Goal: Information Seeking & Learning: Understand process/instructions

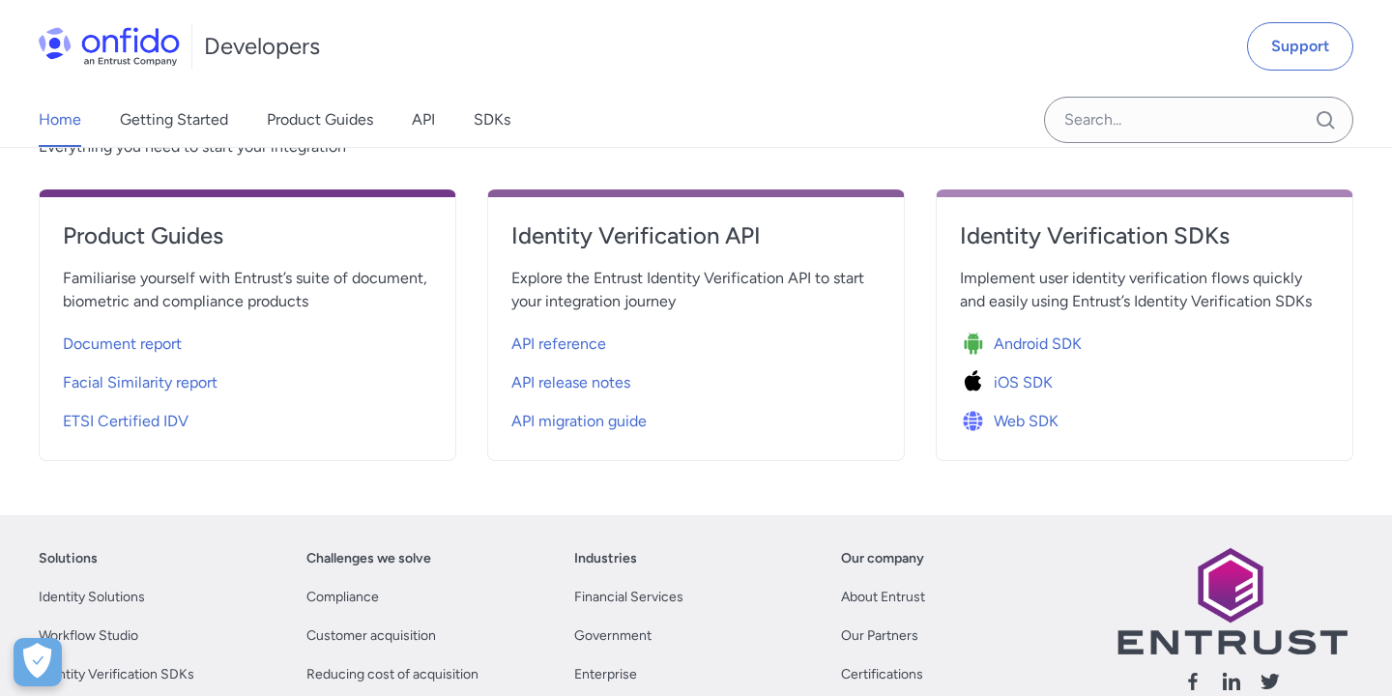
scroll to position [739, 0]
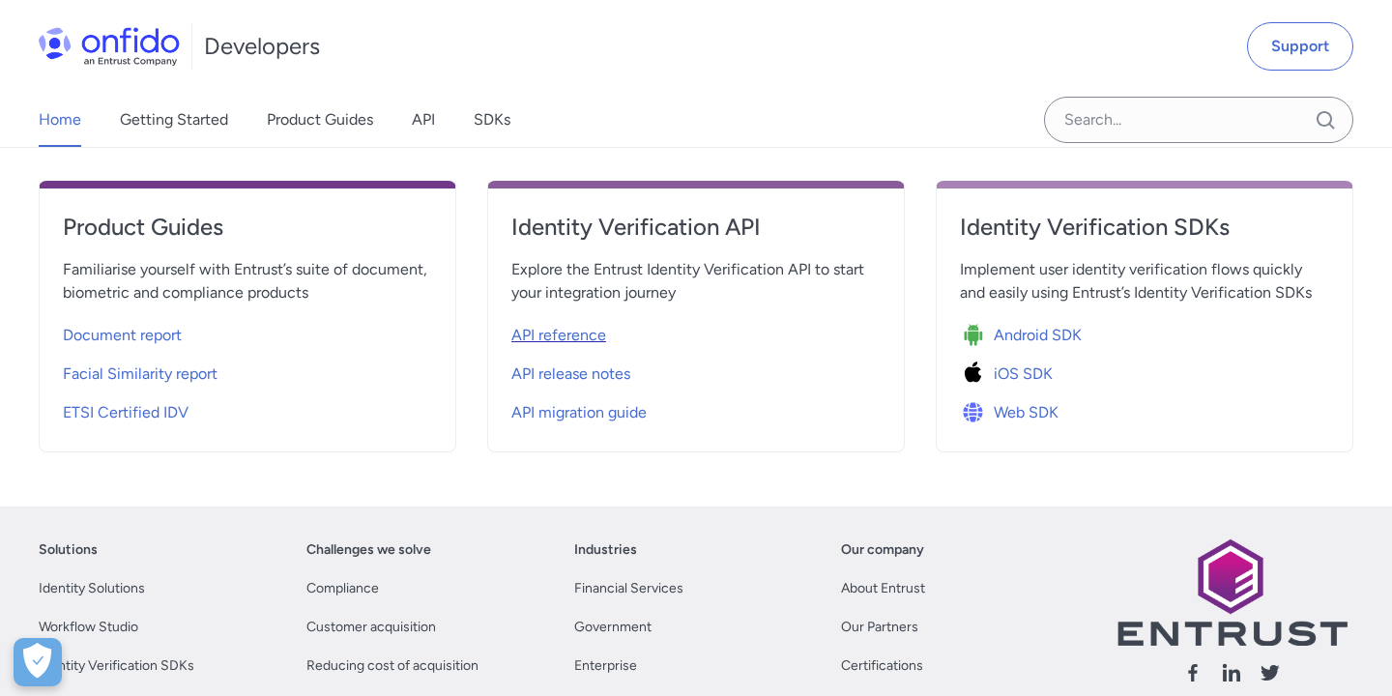
click at [583, 334] on span "API reference" at bounding box center [558, 335] width 95 height 23
select select "http"
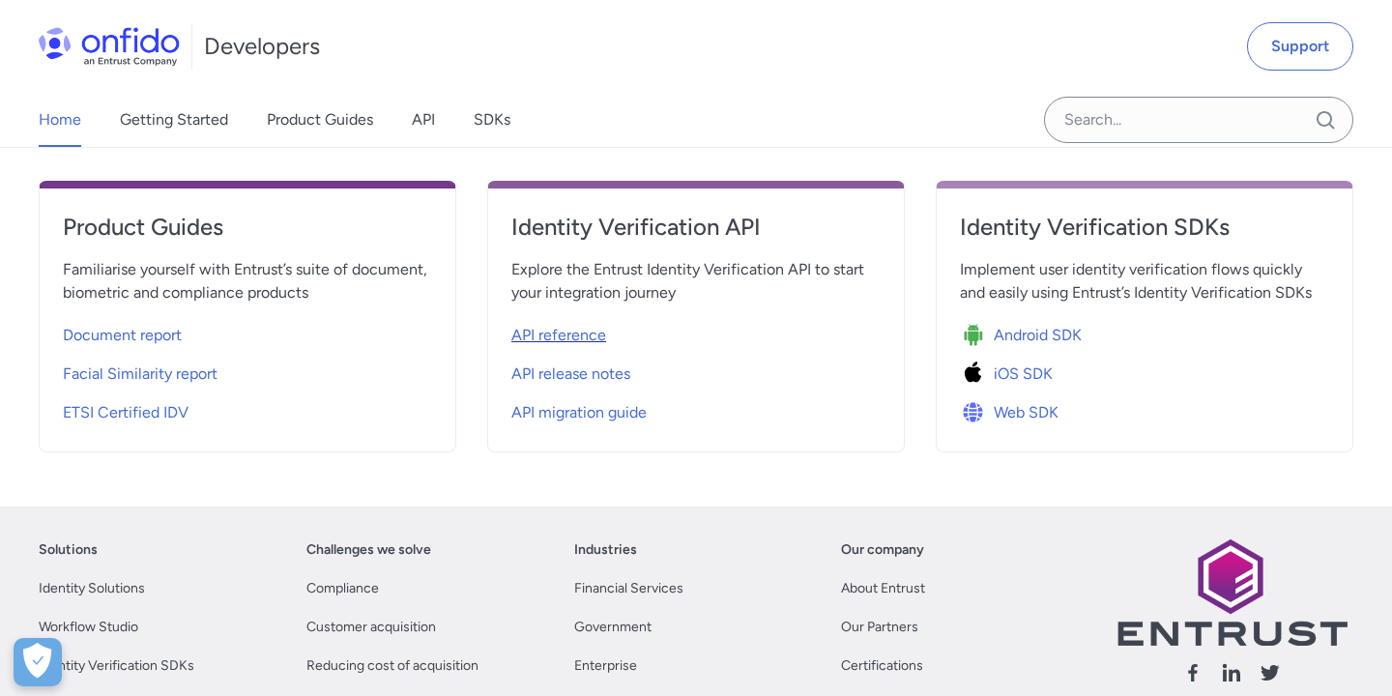
select select "http"
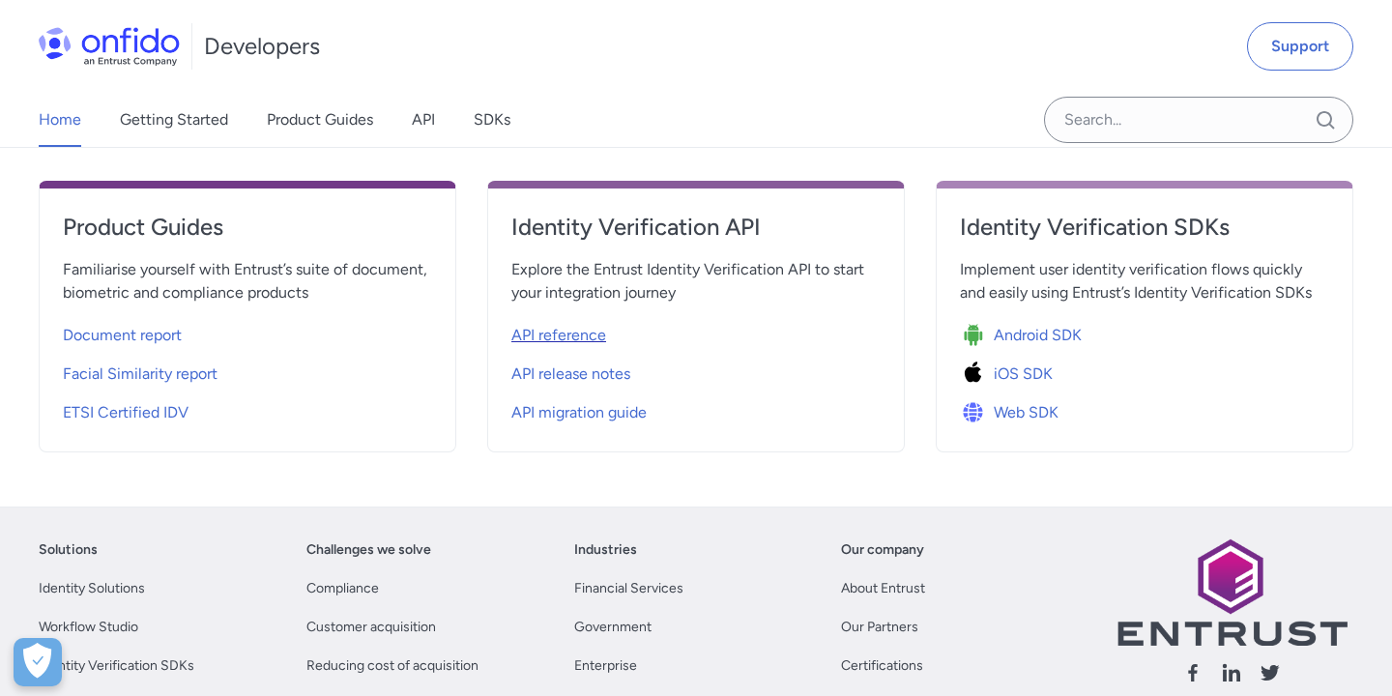
select select "http"
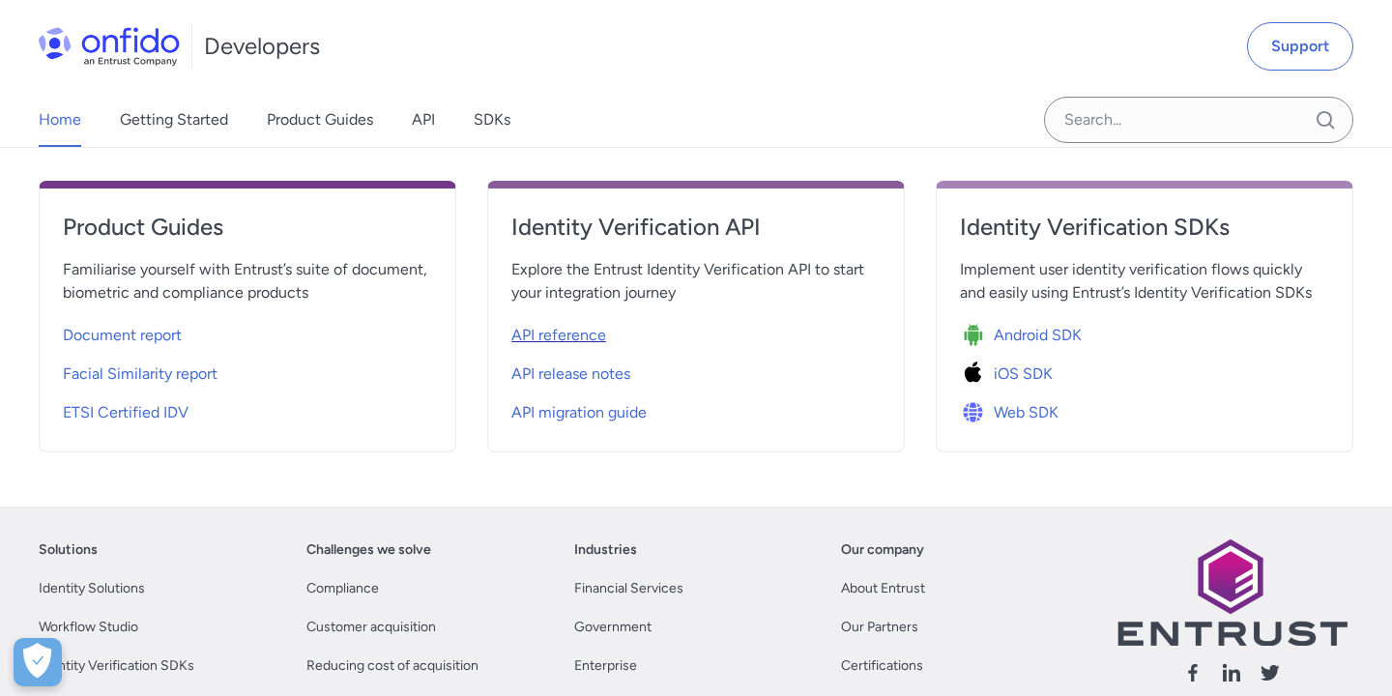
select select "http"
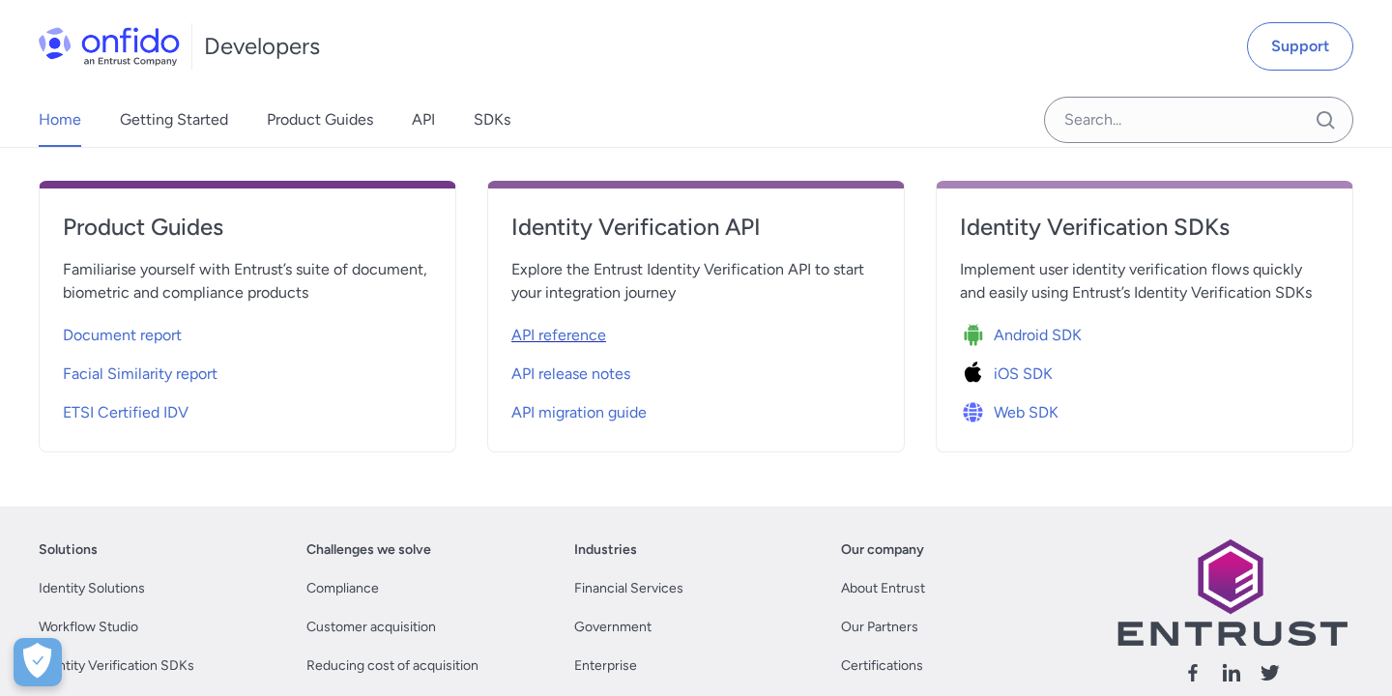
select select "http"
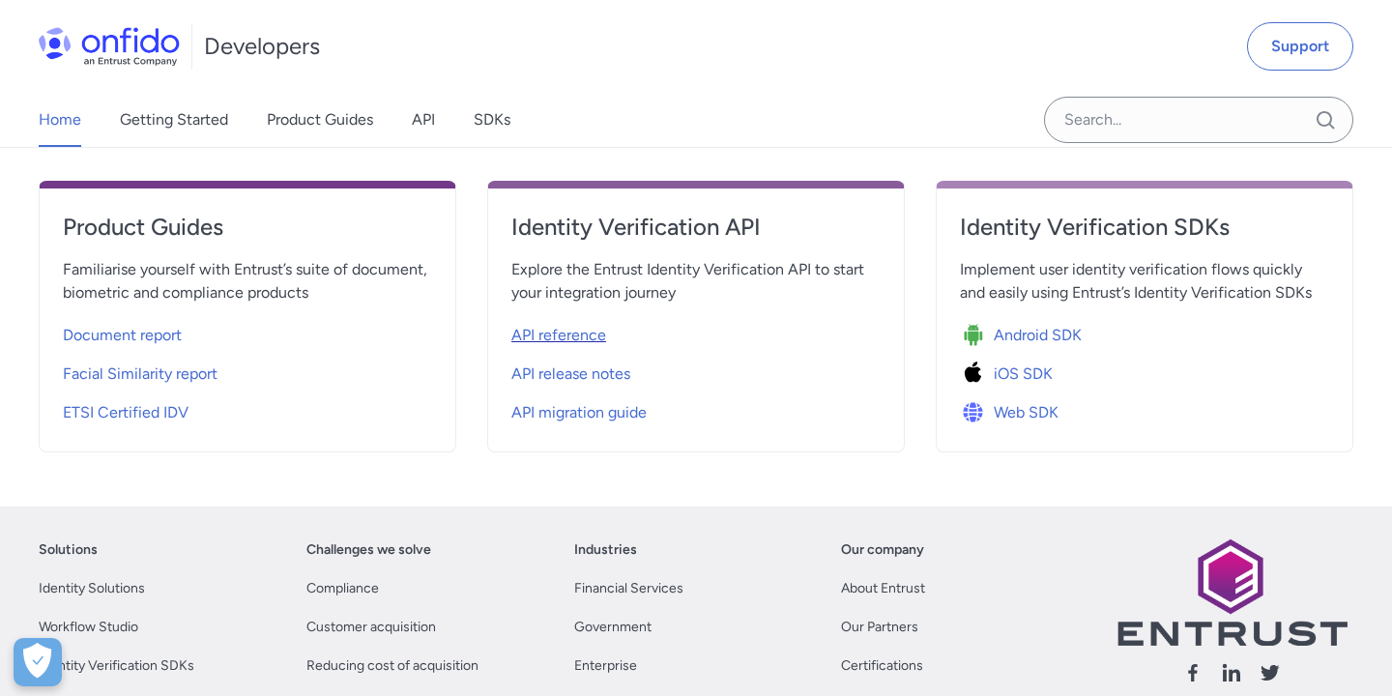
select select "http"
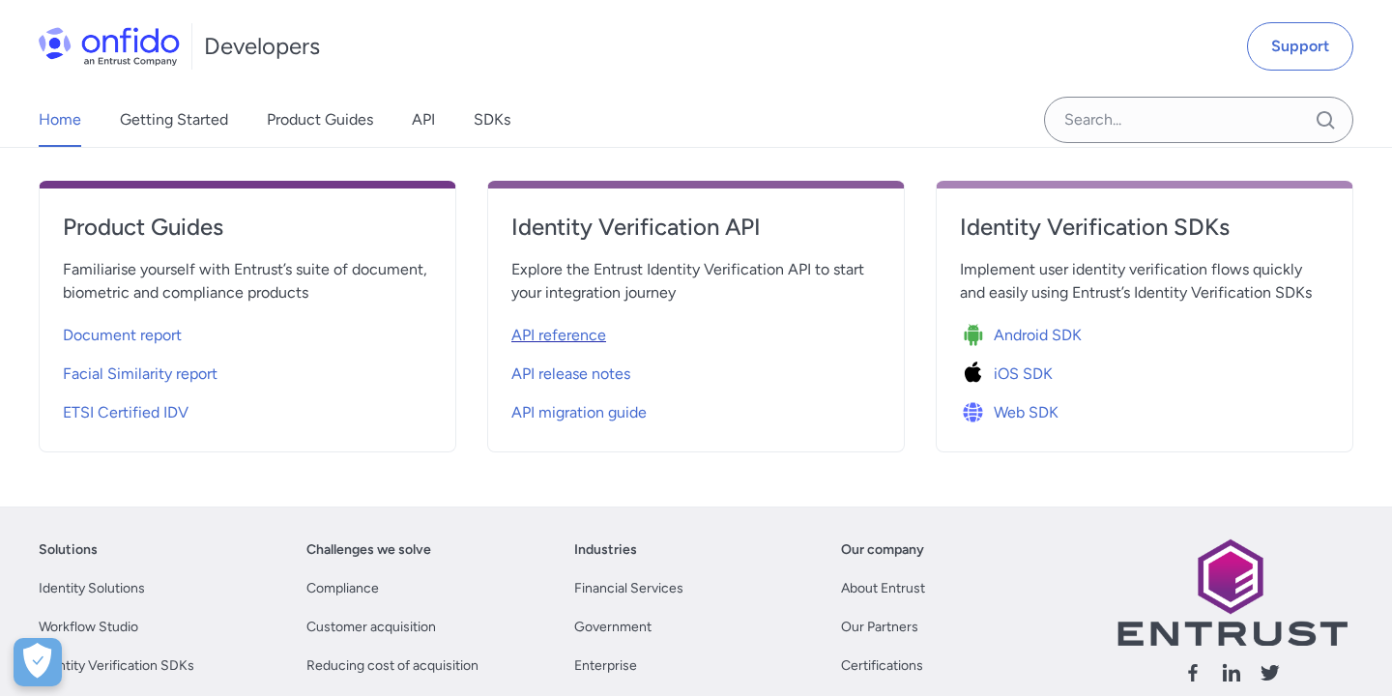
select select "http"
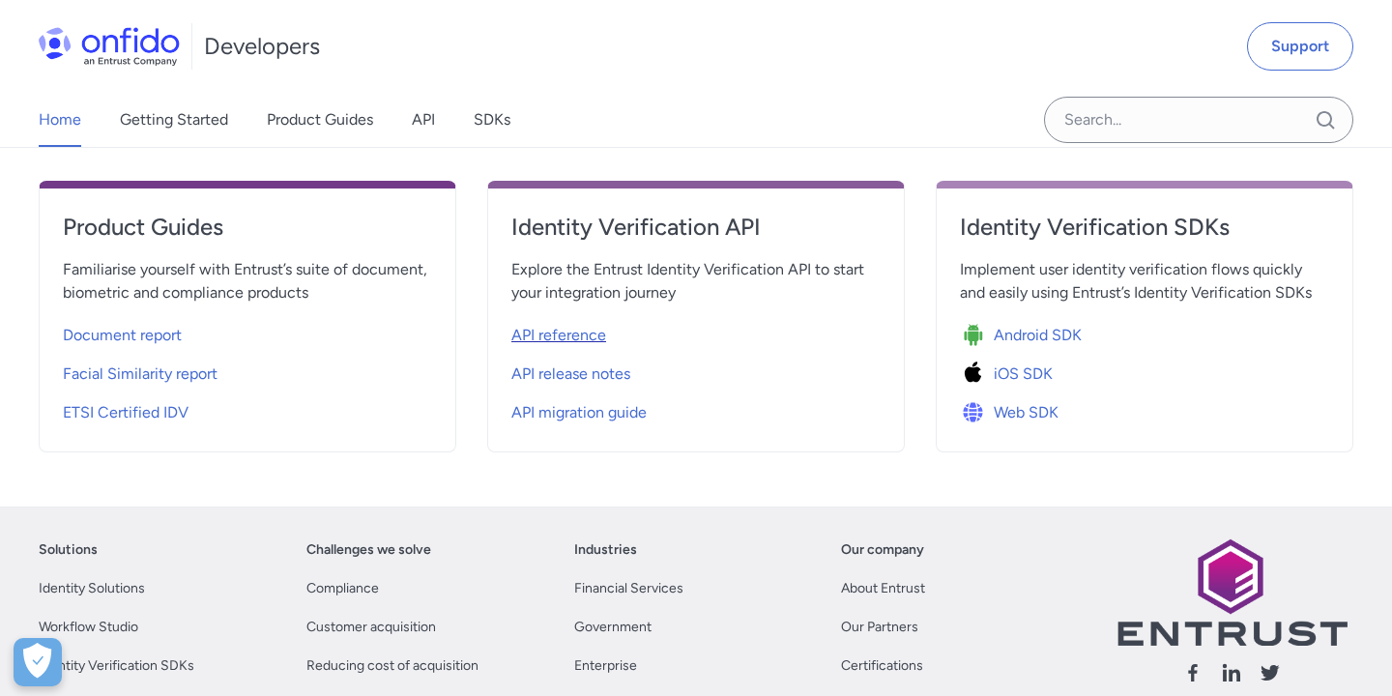
select select "http"
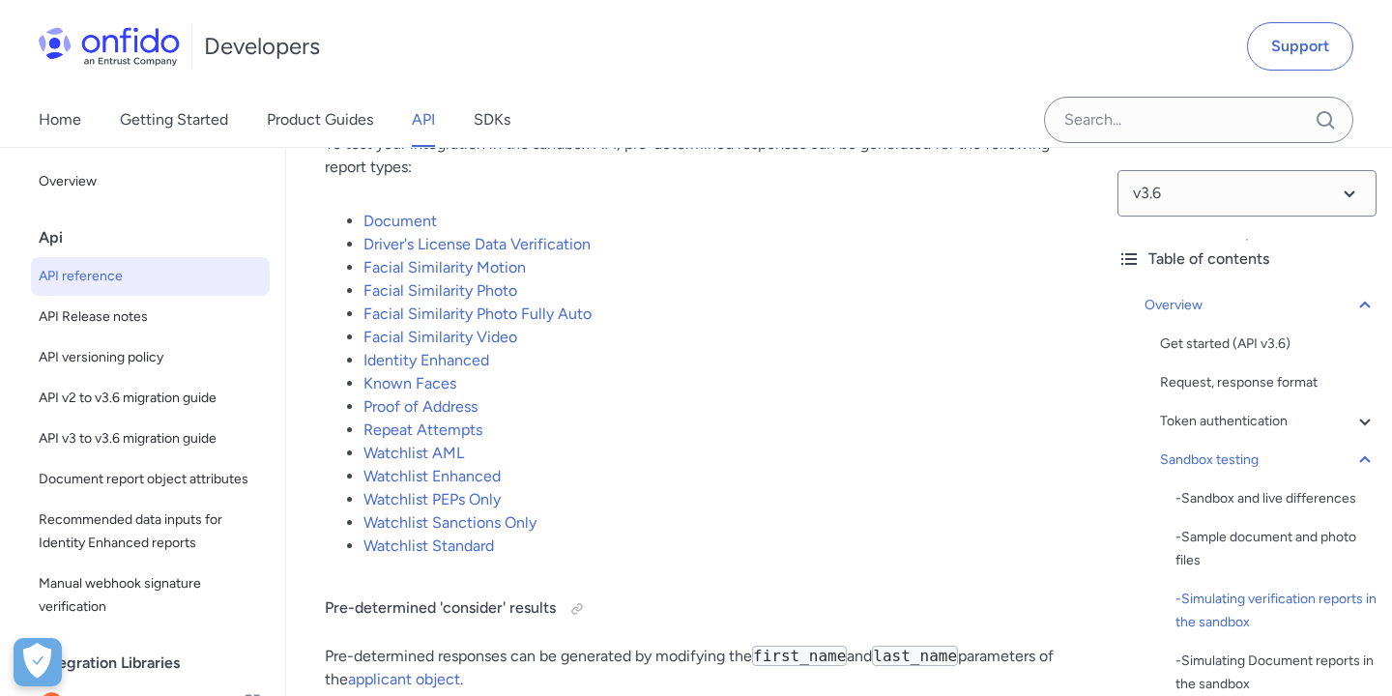
scroll to position [4457, 0]
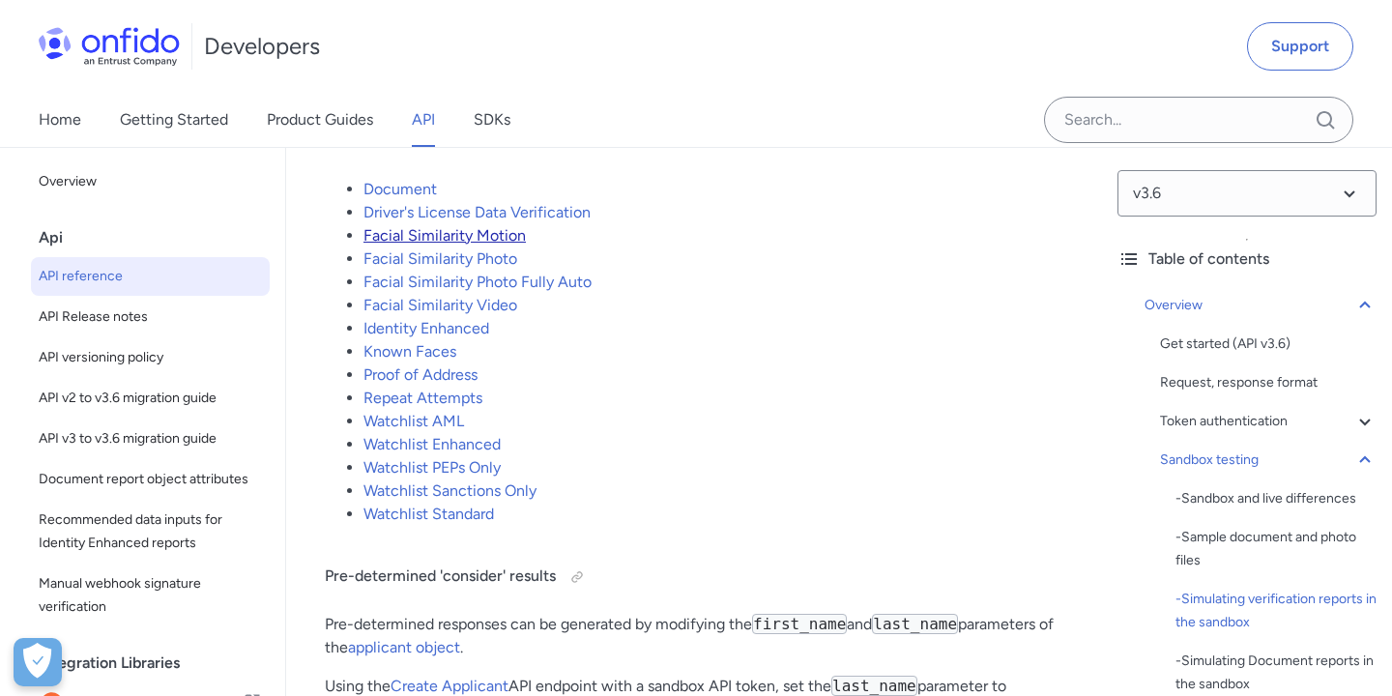
click at [446, 242] on link "Facial Similarity Motion" at bounding box center [445, 235] width 162 height 18
click at [443, 233] on link "Facial Similarity Motion" at bounding box center [445, 235] width 162 height 18
click at [435, 236] on link "Facial Similarity Motion" at bounding box center [445, 235] width 162 height 18
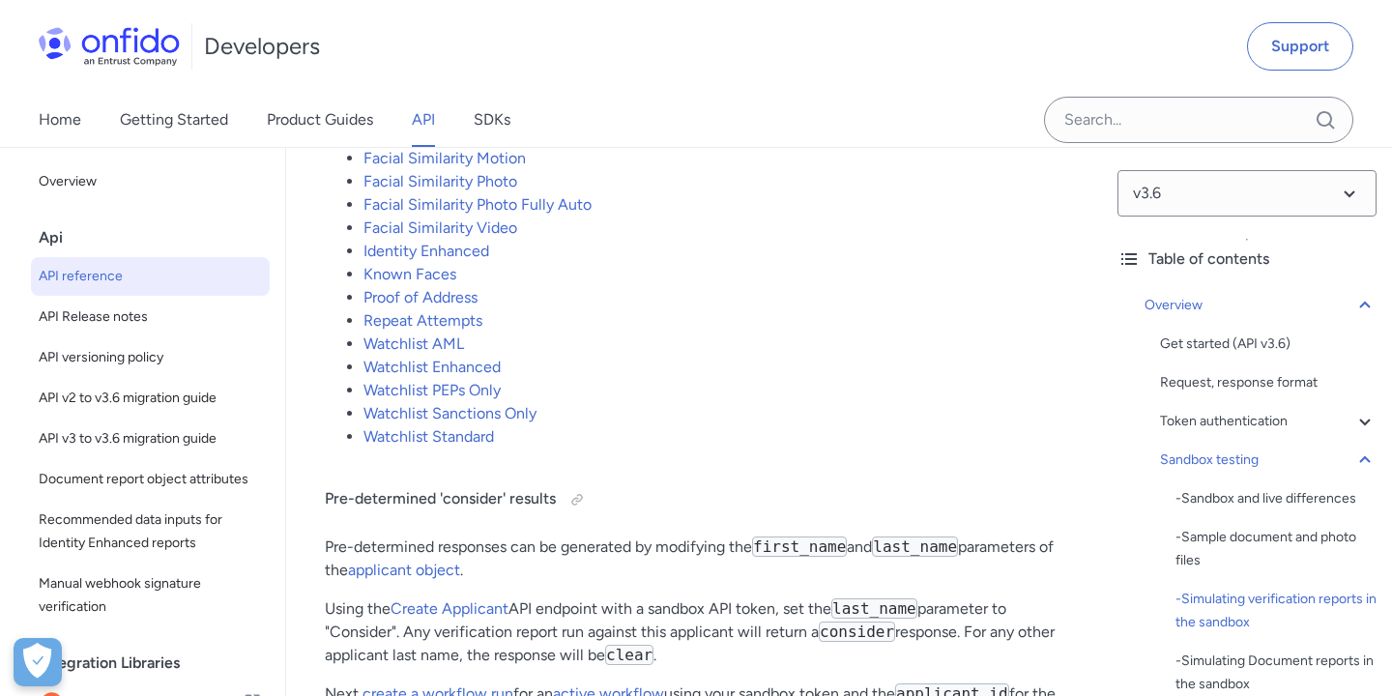
scroll to position [4440, 0]
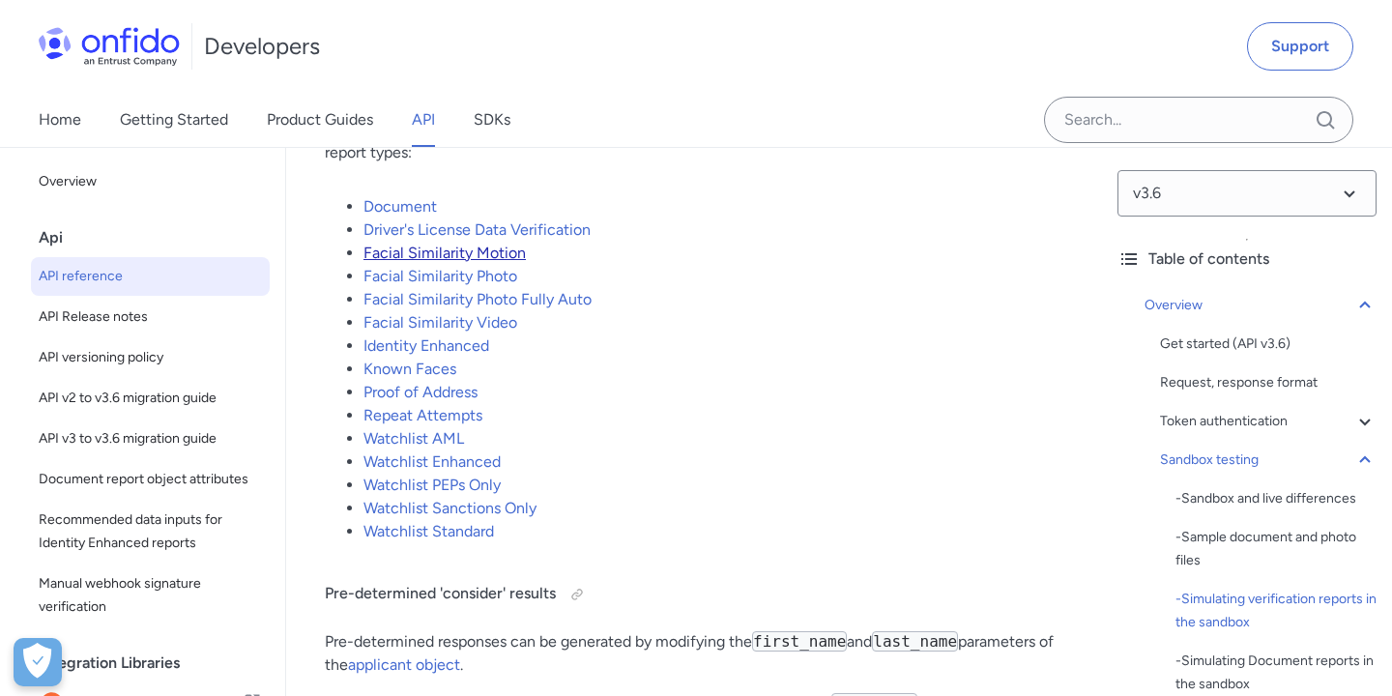
click at [464, 255] on link "Facial Similarity Motion" at bounding box center [445, 253] width 162 height 18
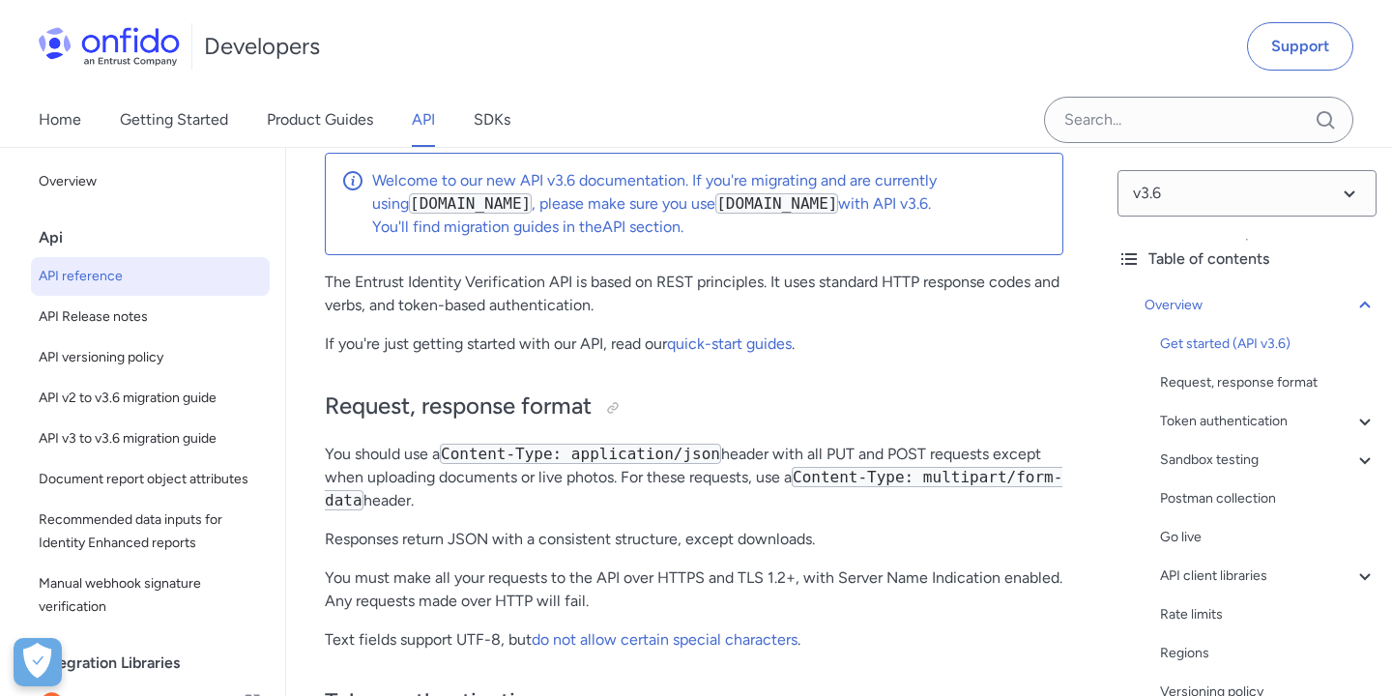
scroll to position [246, 0]
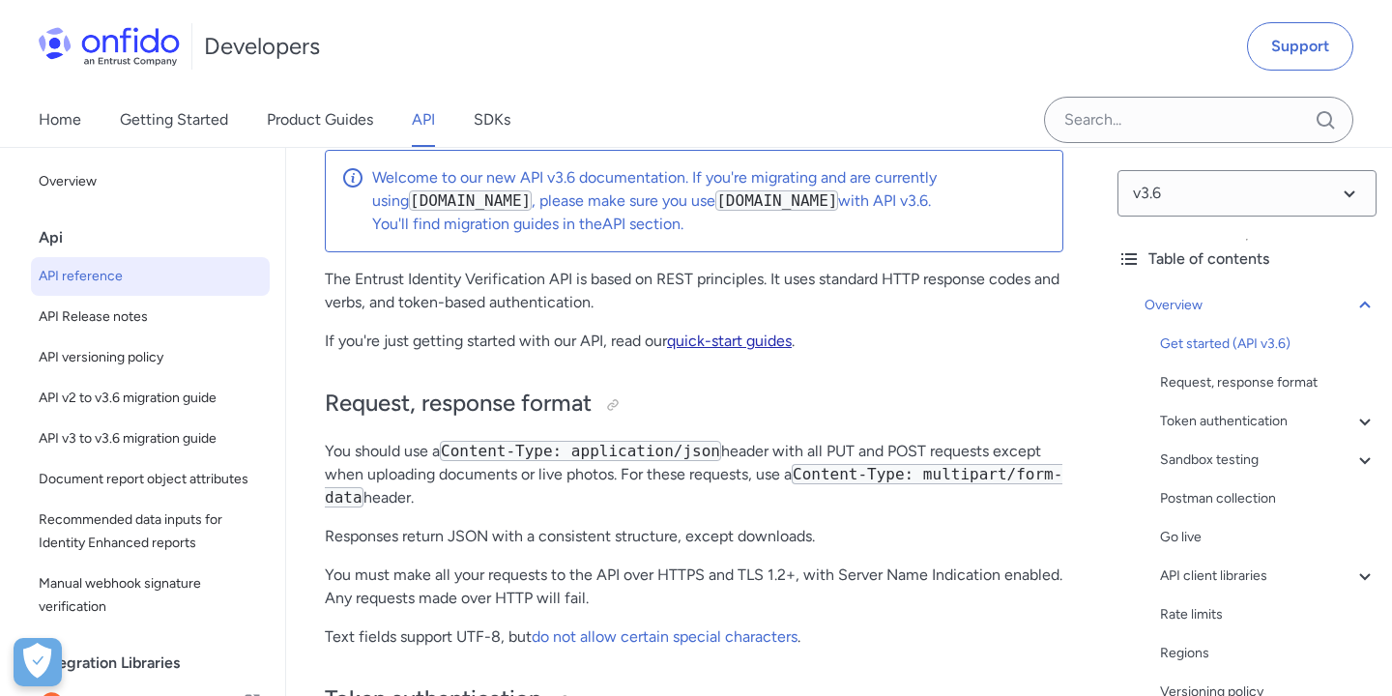
click at [737, 342] on link "quick-start guides" at bounding box center [729, 341] width 125 height 18
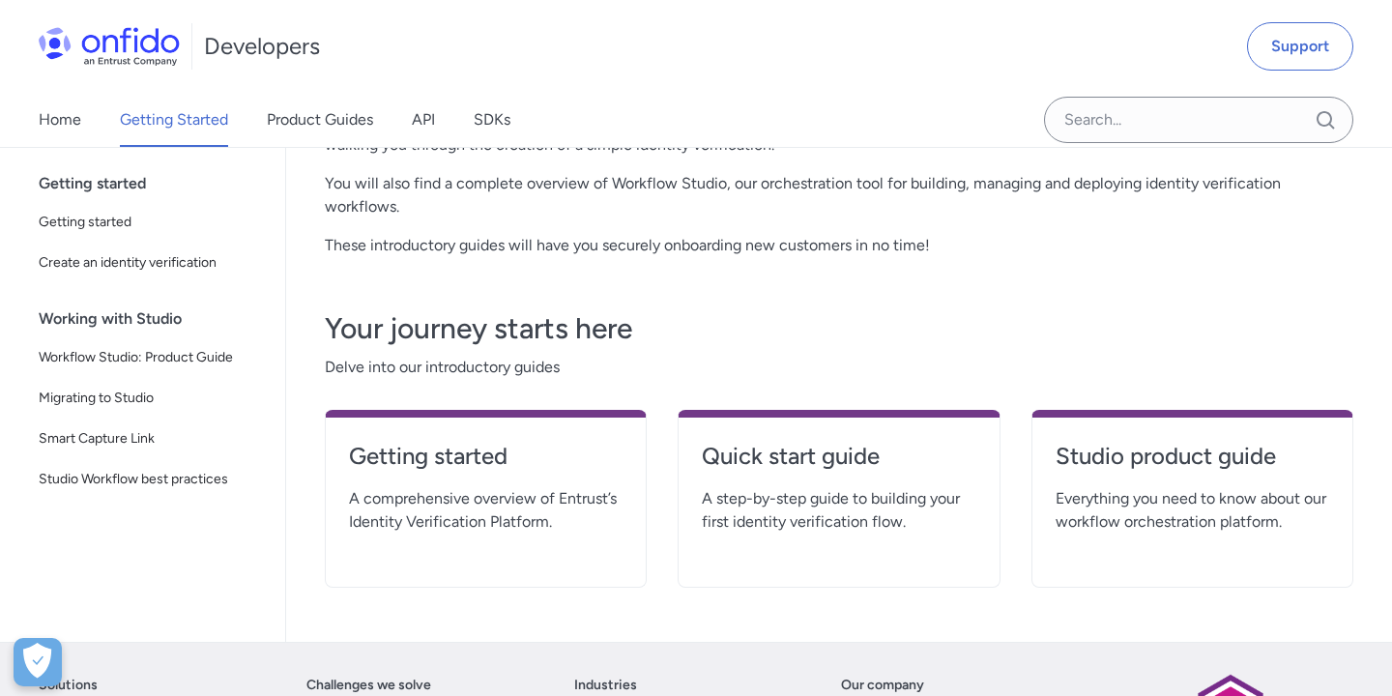
scroll to position [290, 0]
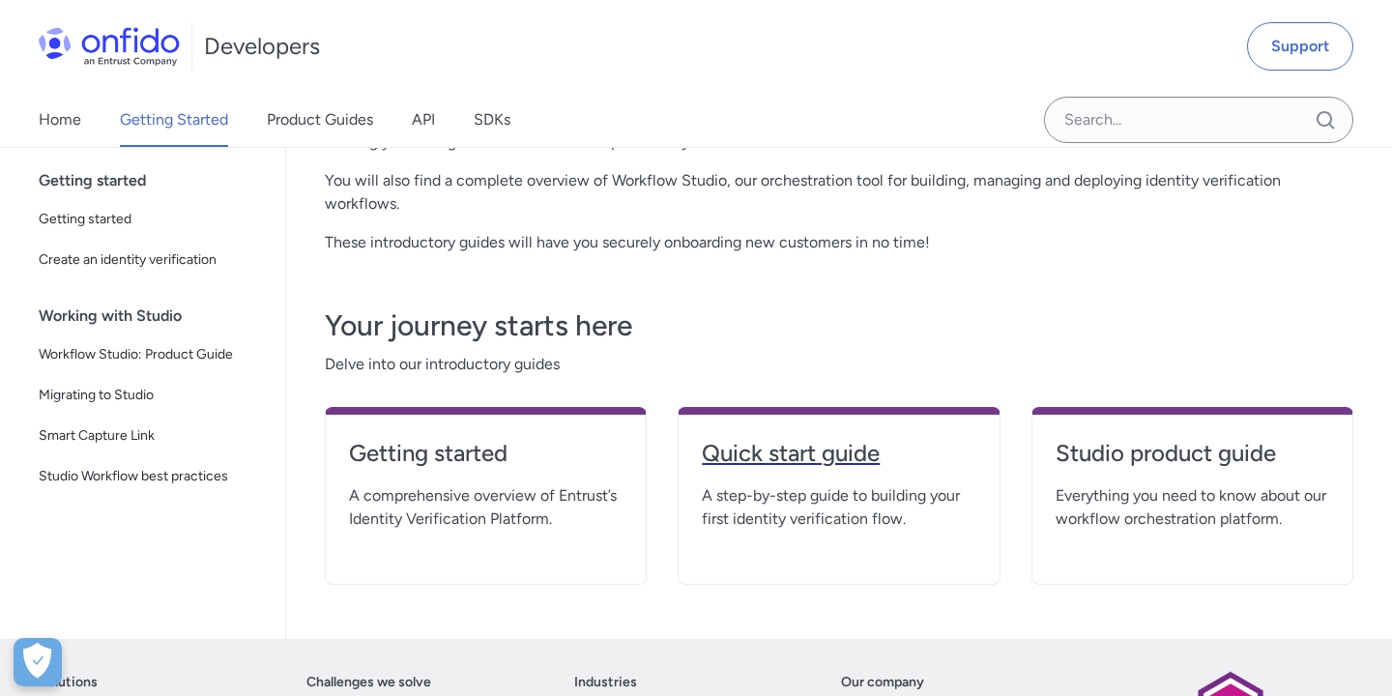
click at [749, 457] on h4 "Quick start guide" at bounding box center [839, 453] width 274 height 31
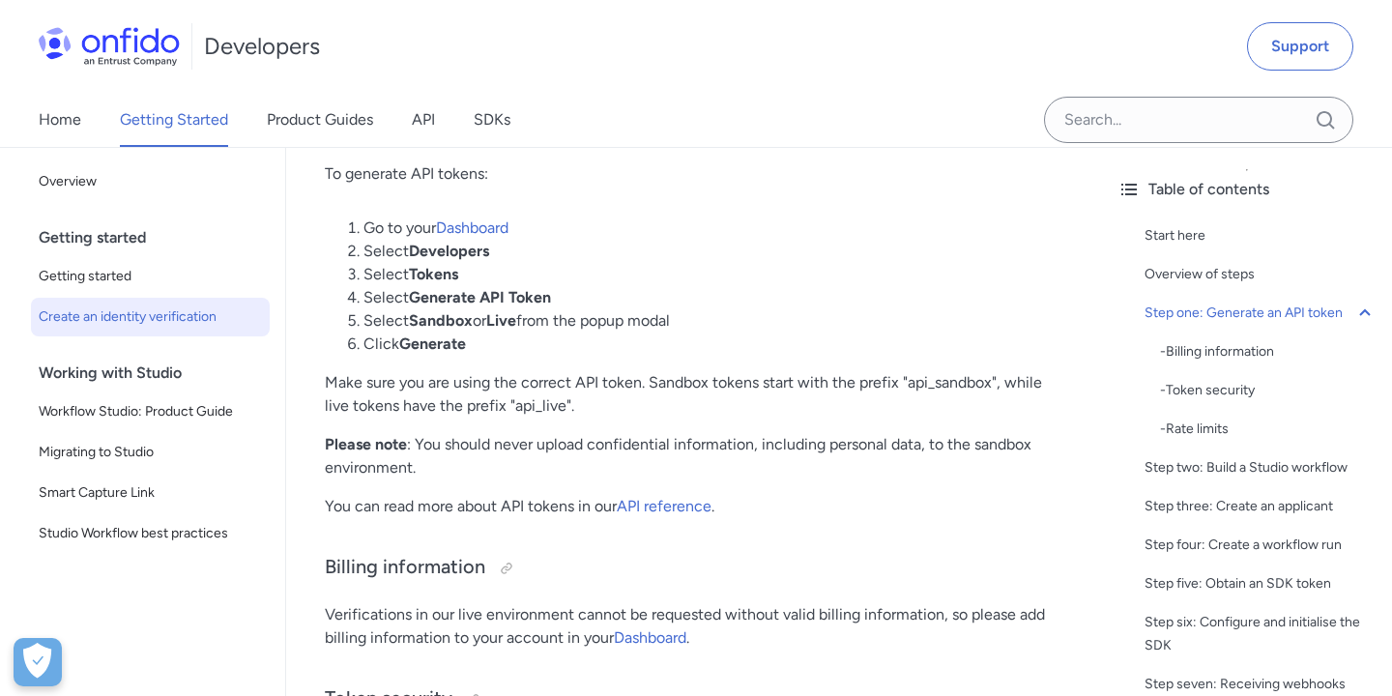
scroll to position [1303, 0]
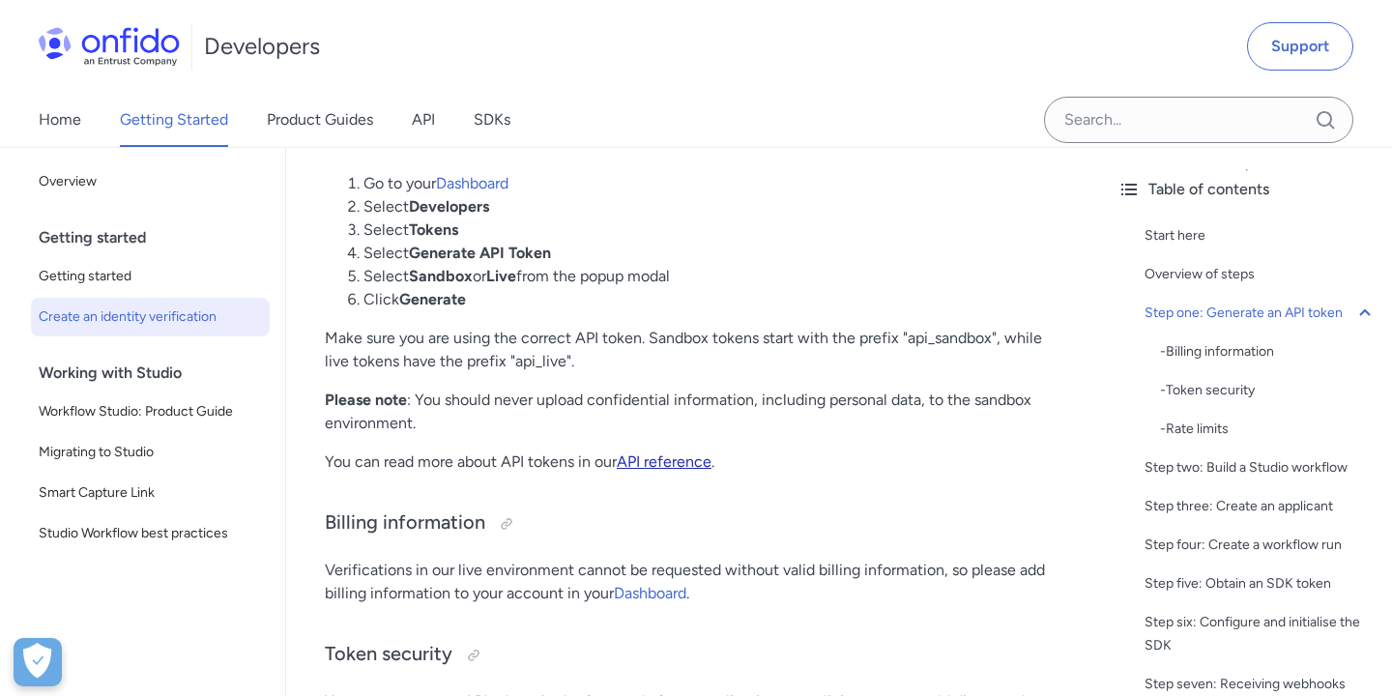
click at [669, 469] on link "API reference" at bounding box center [664, 461] width 95 height 18
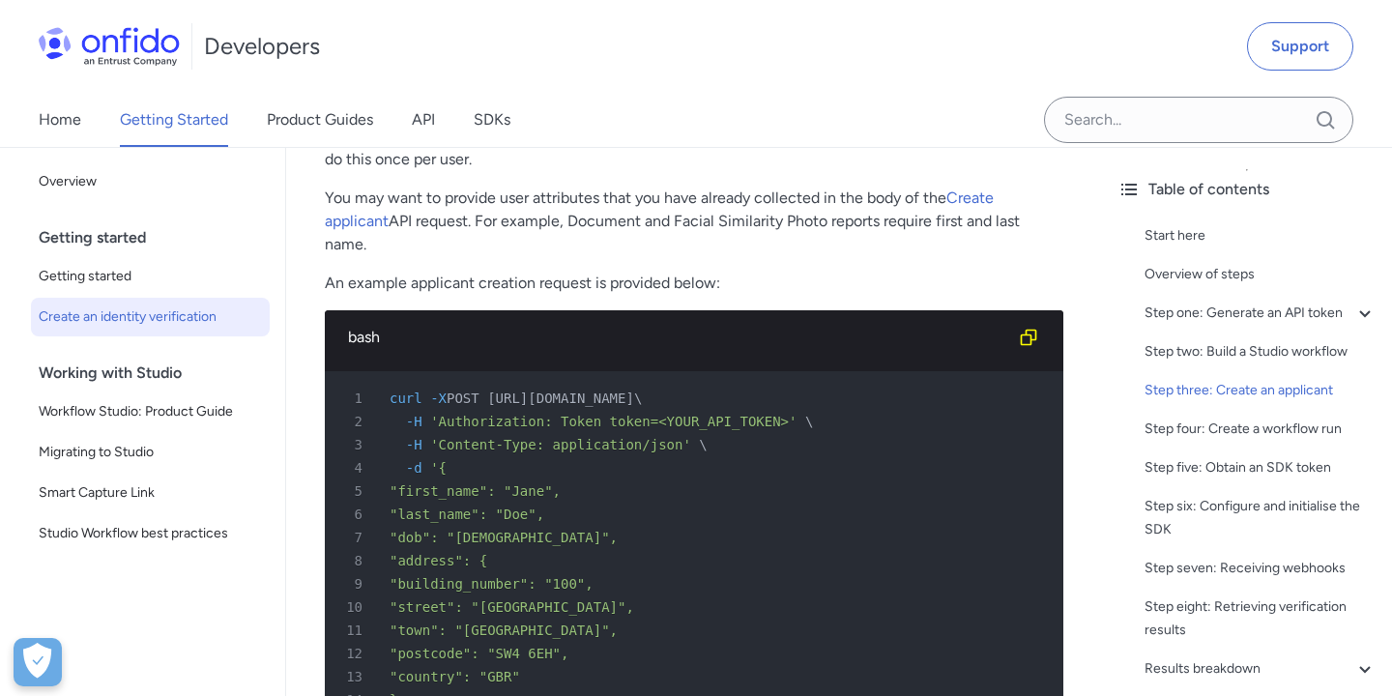
scroll to position [3337, 0]
click at [1032, 342] on icon "Copy code snippet button" at bounding box center [1028, 335] width 19 height 19
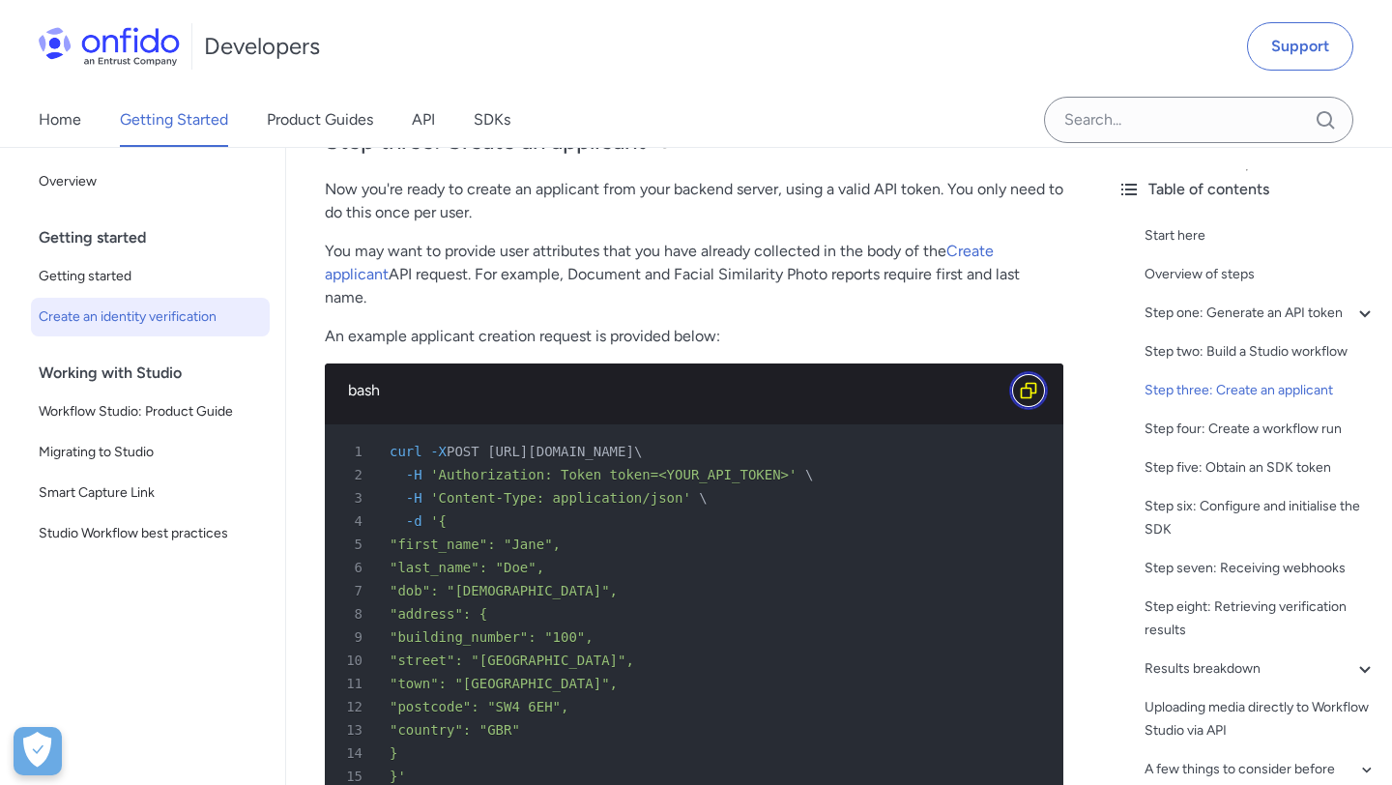
scroll to position [3293, 0]
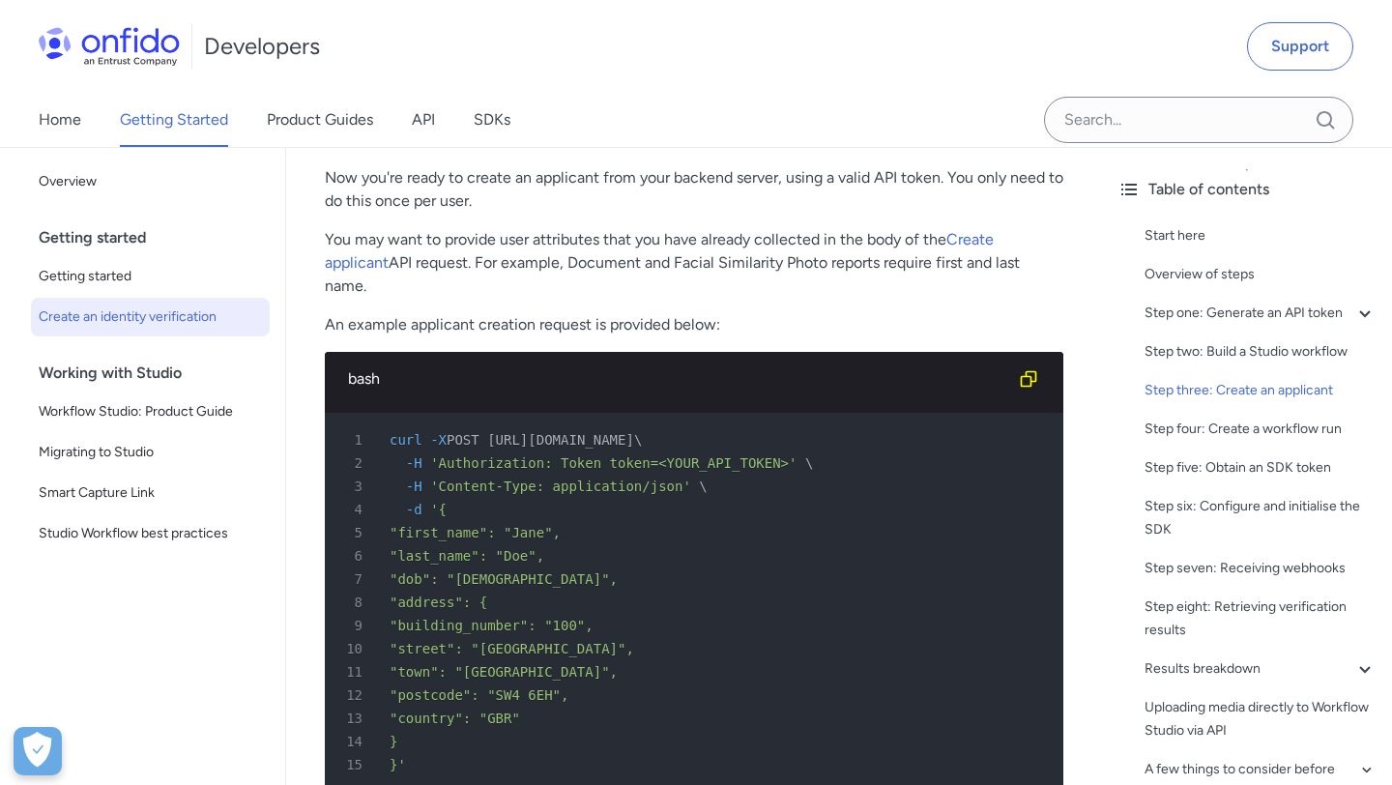
click at [761, 315] on p "An example applicant creation request is provided below:" at bounding box center [694, 324] width 739 height 23
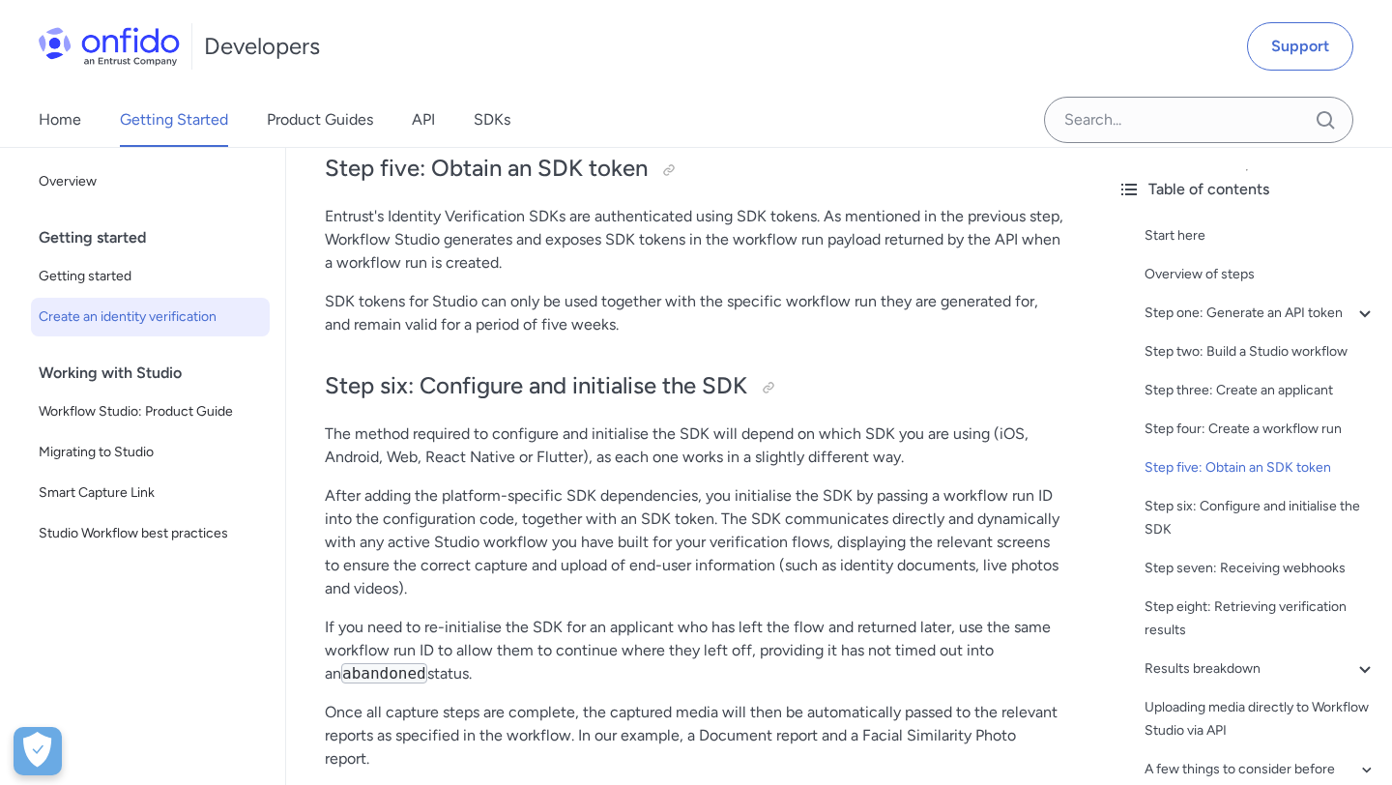
scroll to position [6032, 0]
